Goal: Task Accomplishment & Management: Manage account settings

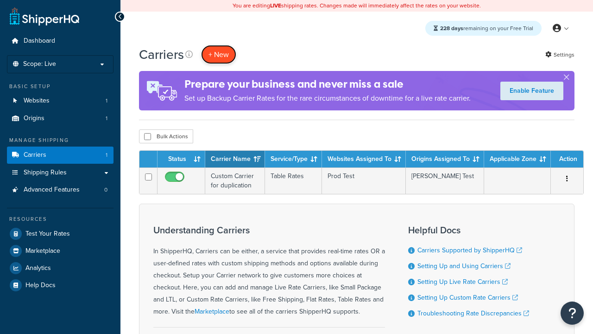
click at [219, 54] on button "+ New" at bounding box center [218, 54] width 35 height 19
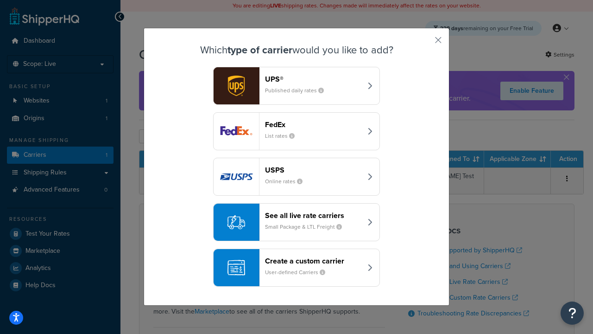
click at [313, 124] on header "FedEx" at bounding box center [313, 124] width 97 height 9
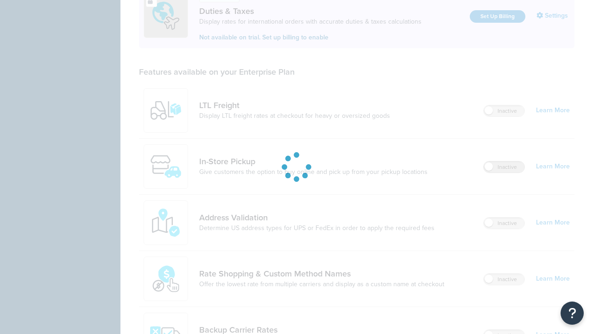
click at [504, 167] on label "Inactive" at bounding box center [504, 166] width 41 height 11
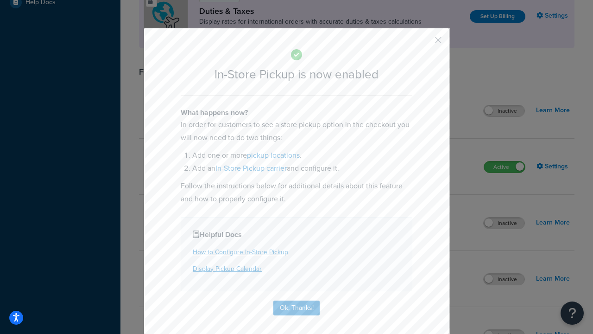
click at [425, 43] on button "button" at bounding box center [425, 43] width 2 height 2
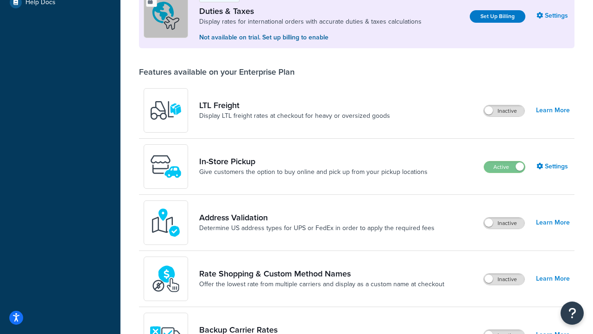
scroll to position [283, 0]
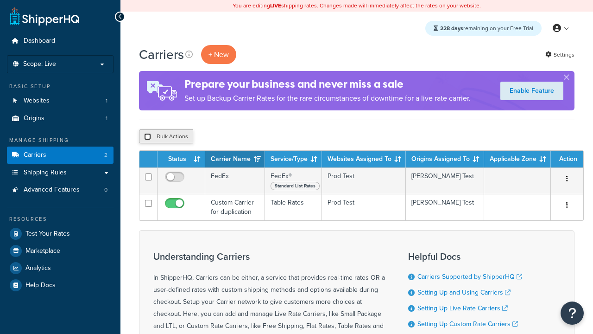
click at [147, 137] on input "checkbox" at bounding box center [147, 136] width 7 height 7
checkbox input "true"
click at [0, 0] on button "Delete" at bounding box center [0, 0] width 0 height 0
